Goal: Check status

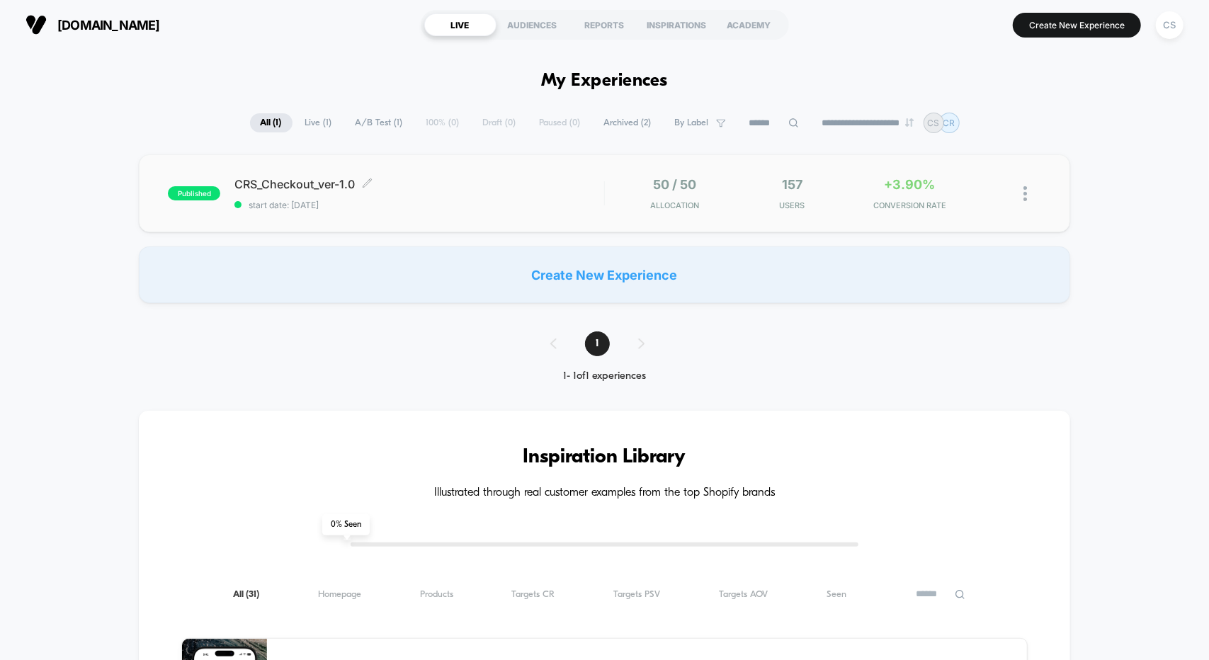
click at [441, 200] on span "start date: [DATE]" at bounding box center [418, 205] width 369 height 11
